Goal: Task Accomplishment & Management: Use online tool/utility

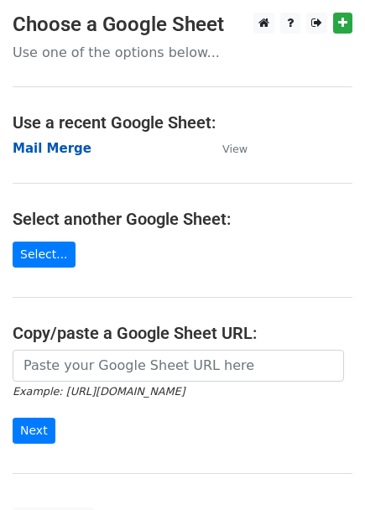
click at [65, 148] on strong "Mail Merge" at bounding box center [52, 148] width 79 height 15
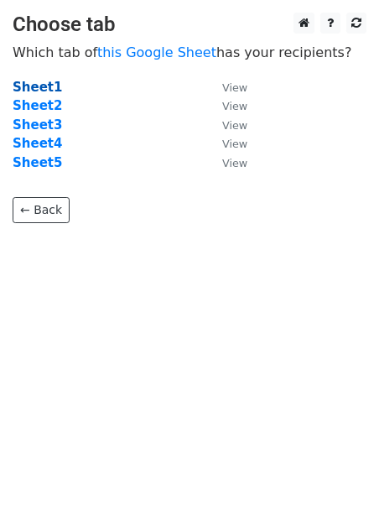
click at [39, 89] on strong "Sheet1" at bounding box center [37, 87] width 49 height 15
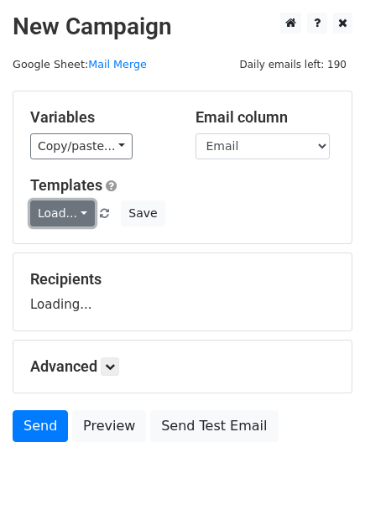
click at [73, 214] on link "Load..." at bounding box center [62, 213] width 65 height 26
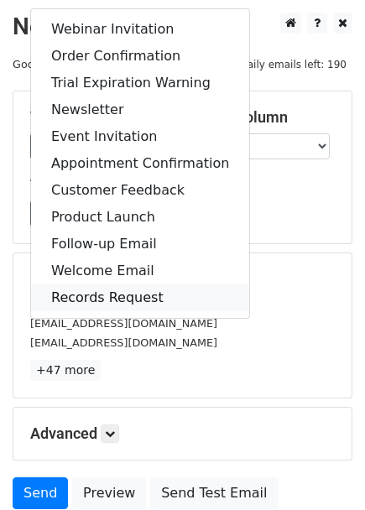
click at [80, 290] on link "Records Request" at bounding box center [140, 297] width 218 height 27
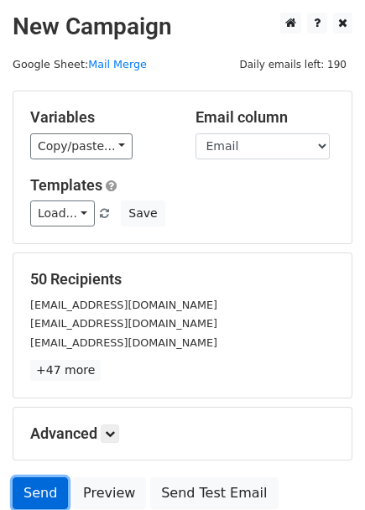
click at [32, 492] on link "Send" at bounding box center [40, 493] width 55 height 32
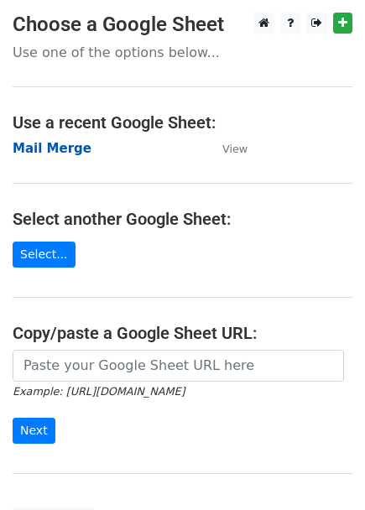
click at [59, 153] on strong "Mail Merge" at bounding box center [52, 148] width 79 height 15
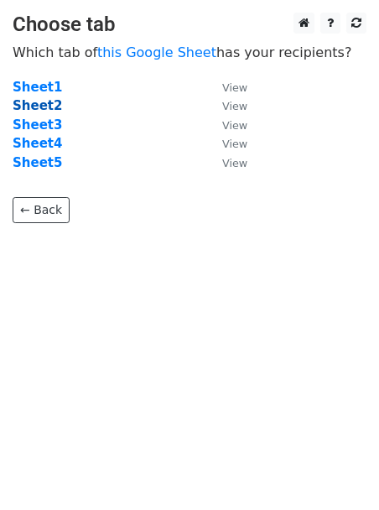
click at [34, 106] on strong "Sheet2" at bounding box center [37, 105] width 49 height 15
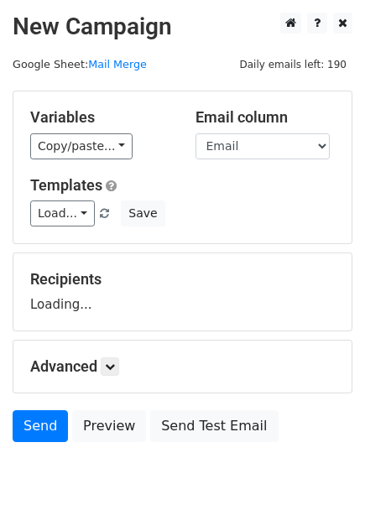
click at [75, 228] on div "Variables Copy/paste... {{User ID}} {{Last Name}} {{First Name}} {{Start Year}}…" at bounding box center [182, 167] width 338 height 152
click at [71, 217] on link "Load..." at bounding box center [62, 213] width 65 height 26
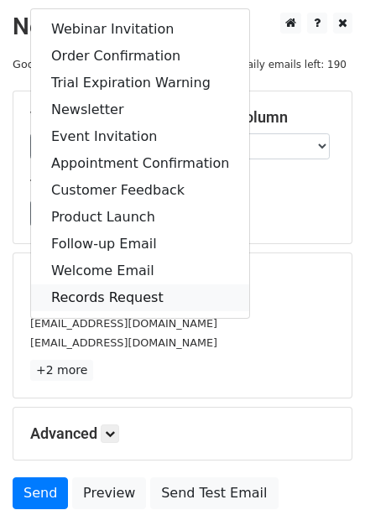
click at [89, 291] on link "Records Request" at bounding box center [140, 297] width 218 height 27
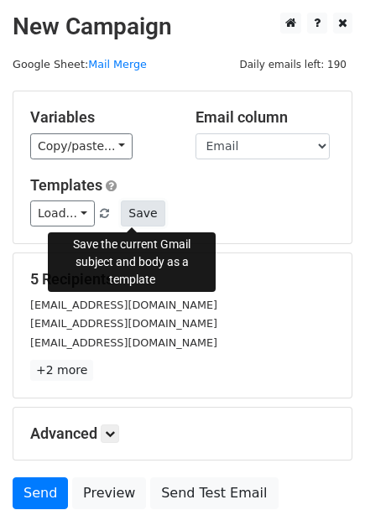
click at [128, 210] on button "Save" at bounding box center [143, 213] width 44 height 26
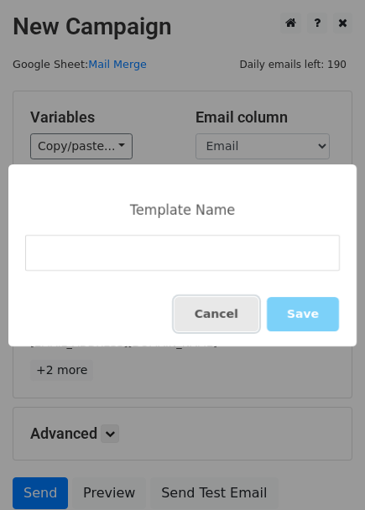
click at [227, 322] on button "Cancel" at bounding box center [216, 314] width 84 height 34
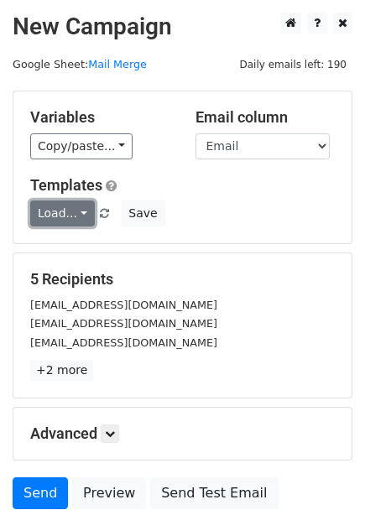
click at [68, 210] on link "Load..." at bounding box center [62, 213] width 65 height 26
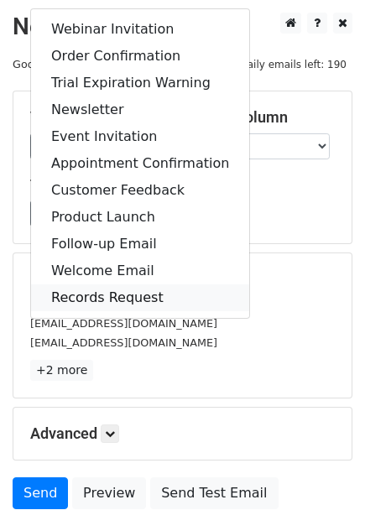
click at [80, 299] on link "Records Request" at bounding box center [140, 297] width 218 height 27
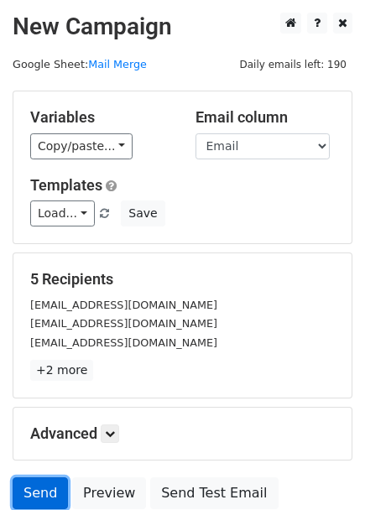
click at [30, 489] on link "Send" at bounding box center [40, 493] width 55 height 32
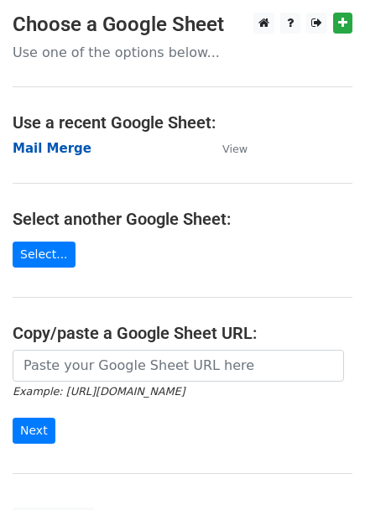
click at [33, 154] on strong "Mail Merge" at bounding box center [52, 148] width 79 height 15
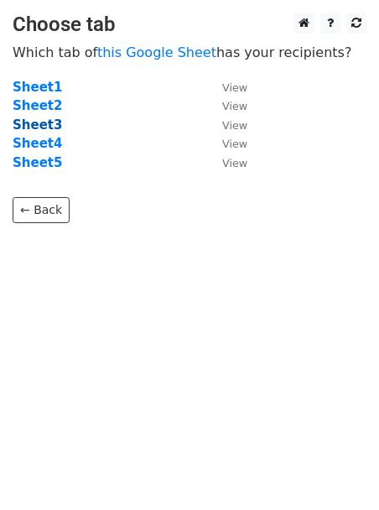
click at [39, 123] on strong "Sheet3" at bounding box center [37, 124] width 49 height 15
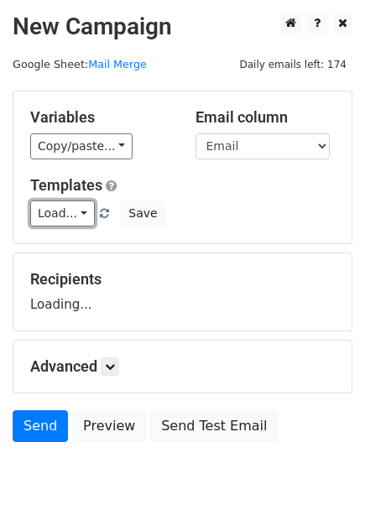
click at [73, 214] on link "Load..." at bounding box center [62, 213] width 65 height 26
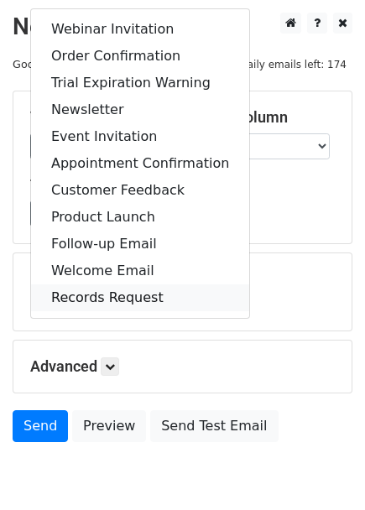
click at [75, 293] on link "Records Request" at bounding box center [140, 297] width 218 height 27
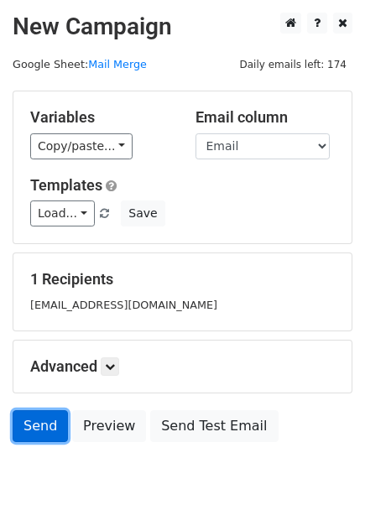
click at [23, 427] on link "Send" at bounding box center [40, 426] width 55 height 32
